Goal: Navigation & Orientation: Understand site structure

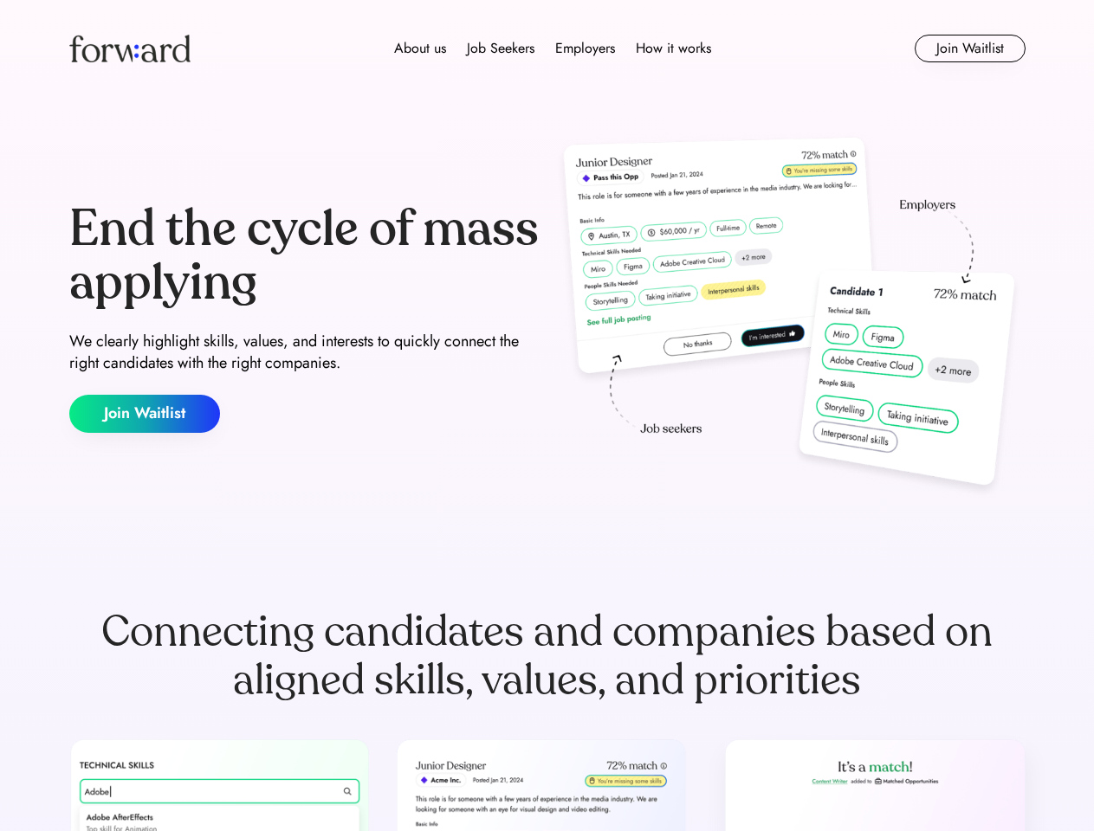
click at [546, 416] on div "End the cycle of mass applying We clearly highlight skills, values, and interes…" at bounding box center [547, 318] width 956 height 372
click at [547, 48] on div "About us Job Seekers Employers How it works" at bounding box center [552, 48] width 682 height 21
click at [130, 48] on img at bounding box center [129, 49] width 121 height 28
click at [552, 48] on div "About us Job Seekers Employers How it works" at bounding box center [552, 48] width 682 height 21
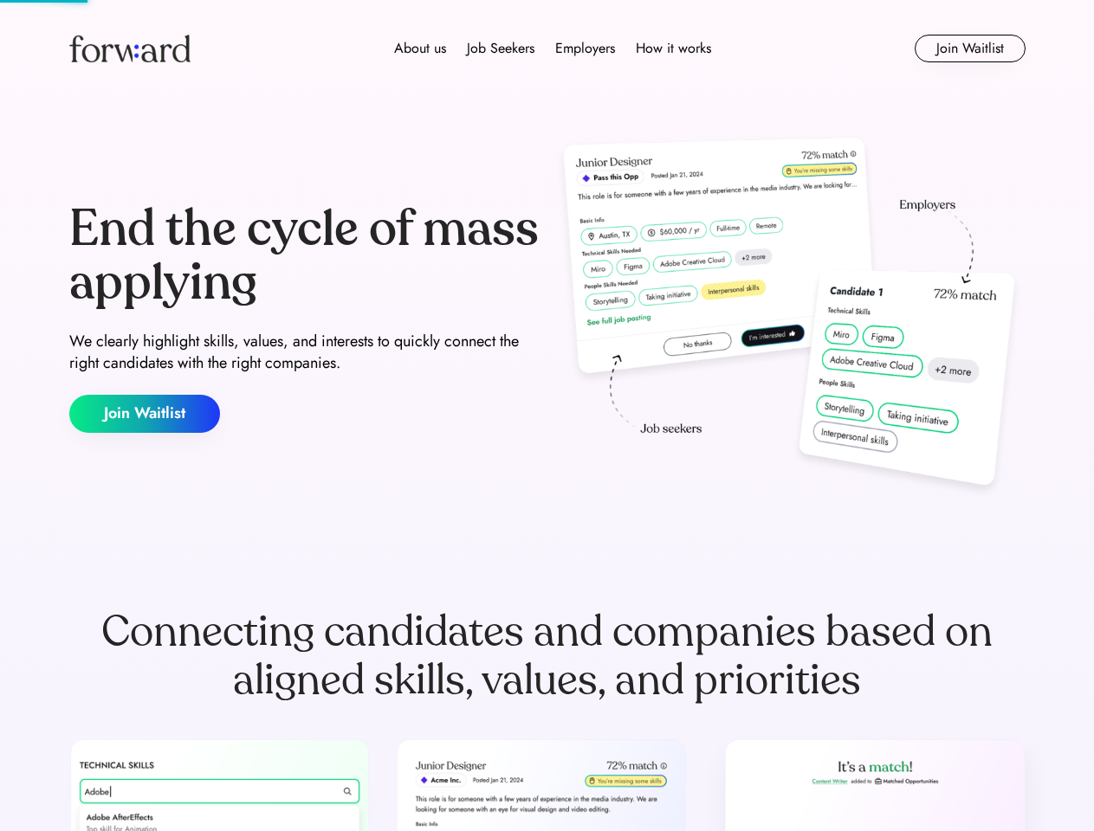
click at [420, 48] on div "About us" at bounding box center [420, 48] width 52 height 21
click at [500, 48] on div "Job Seekers" at bounding box center [501, 48] width 68 height 21
click at [584, 48] on div "Employers" at bounding box center [585, 48] width 60 height 21
click at [672, 48] on div "How it works" at bounding box center [673, 48] width 75 height 21
click at [969, 48] on button "Join Waitlist" at bounding box center [969, 49] width 111 height 28
